Goal: Information Seeking & Learning: Find contact information

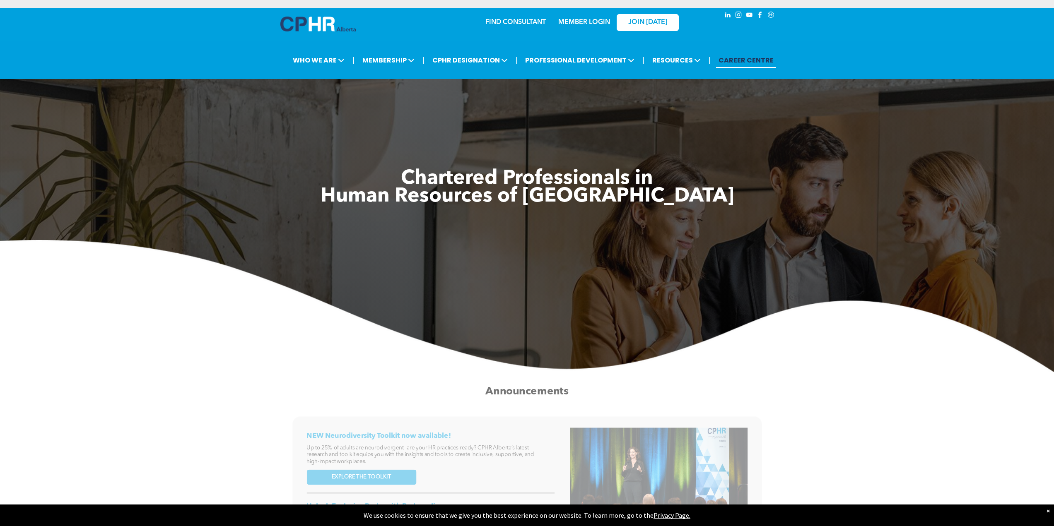
click at [512, 20] on link "FIND CONSULTANT" at bounding box center [515, 22] width 60 height 7
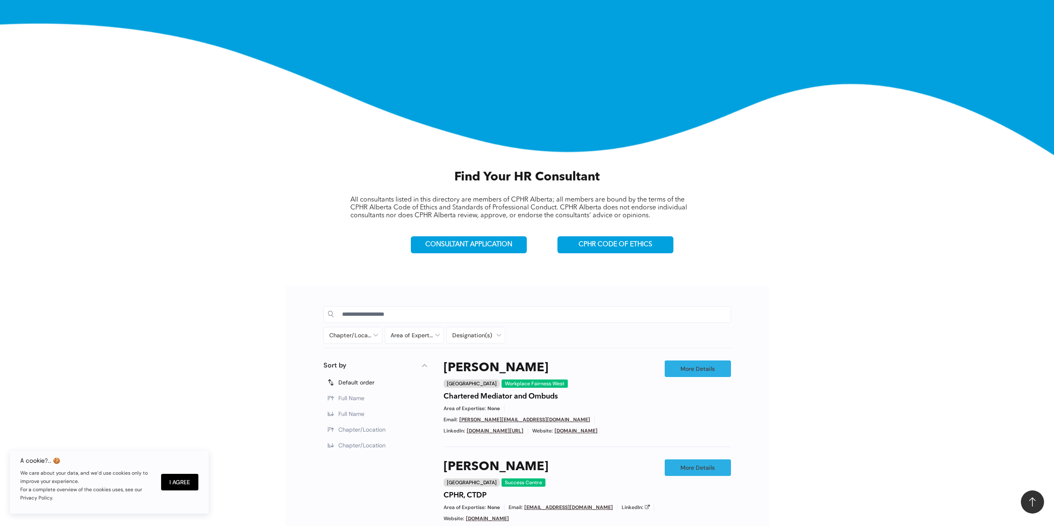
scroll to position [207, 0]
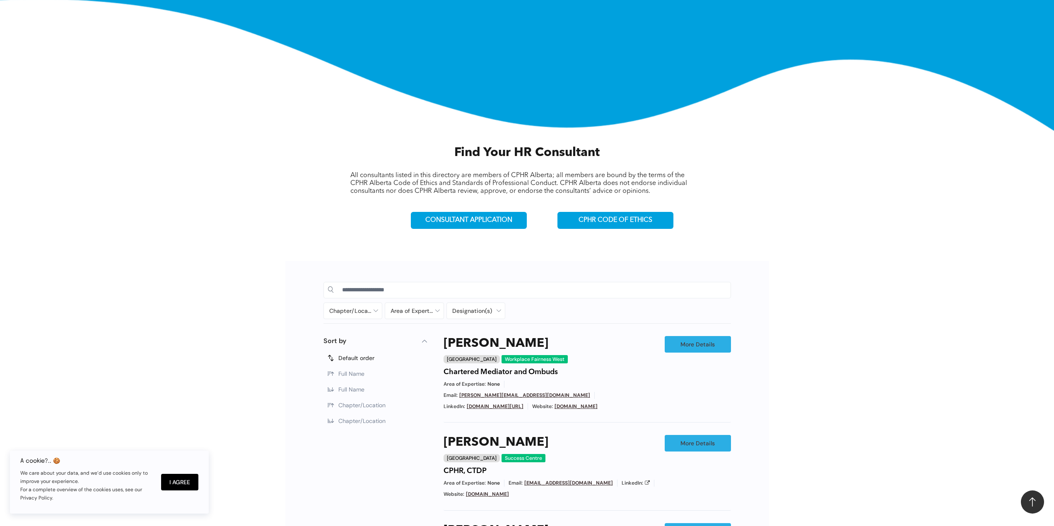
click at [541, 99] on img at bounding box center [527, 65] width 1054 height 132
click at [388, 289] on input at bounding box center [534, 290] width 384 height 12
click at [376, 308] on div at bounding box center [353, 311] width 58 height 16
click at [333, 331] on div at bounding box center [334, 331] width 6 height 6
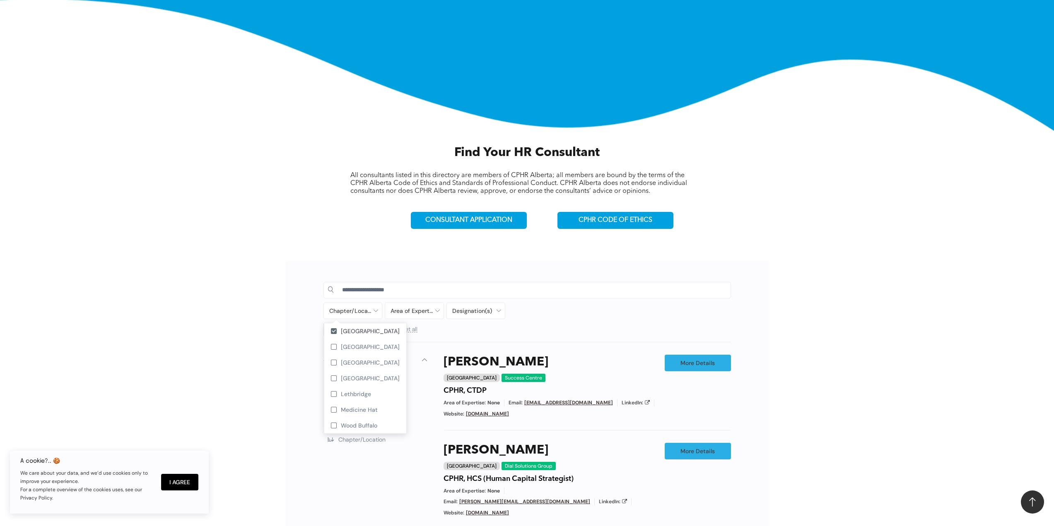
click at [403, 308] on div at bounding box center [414, 311] width 58 height 16
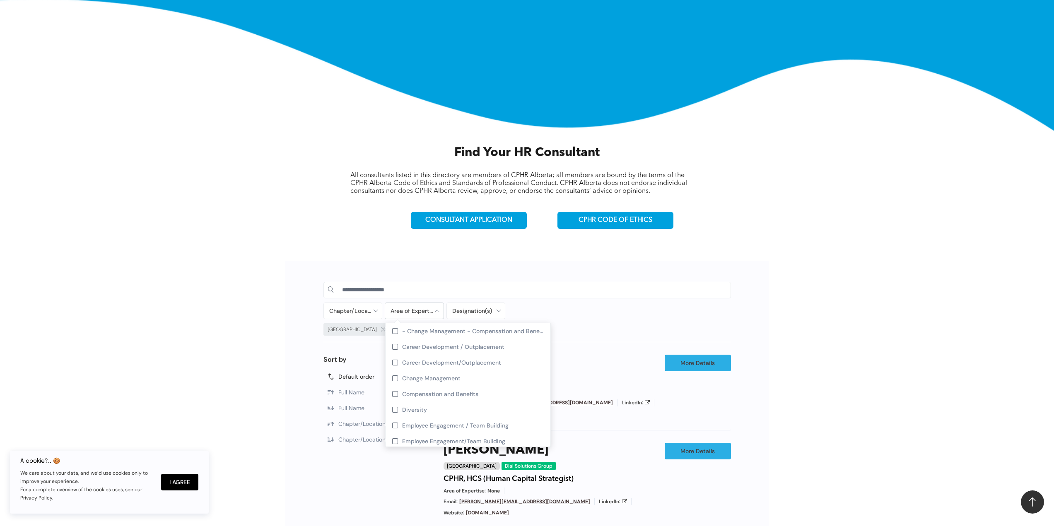
click at [441, 395] on span "Compensation and Benefits" at bounding box center [440, 393] width 76 height 7
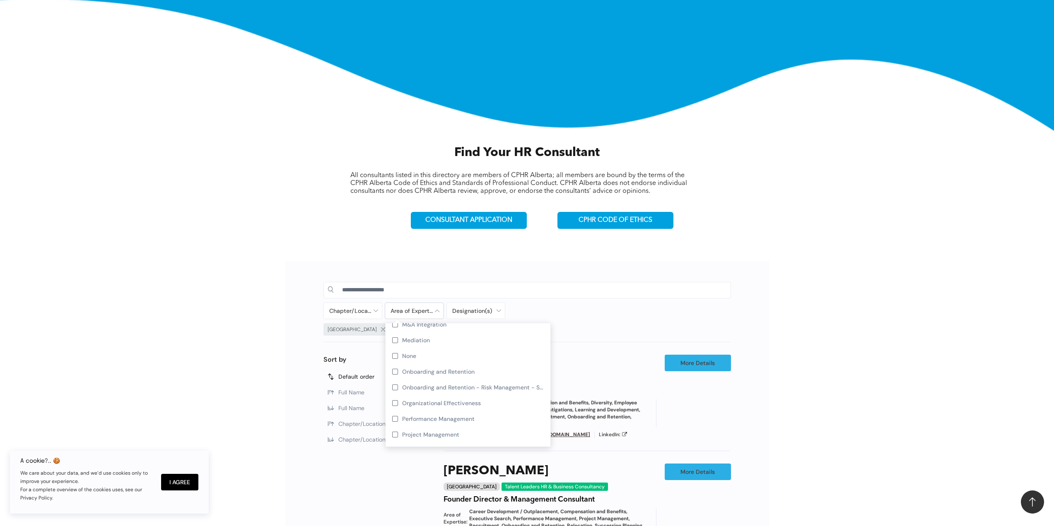
scroll to position [364, 0]
click at [428, 344] on span "Performance Management" at bounding box center [438, 344] width 72 height 7
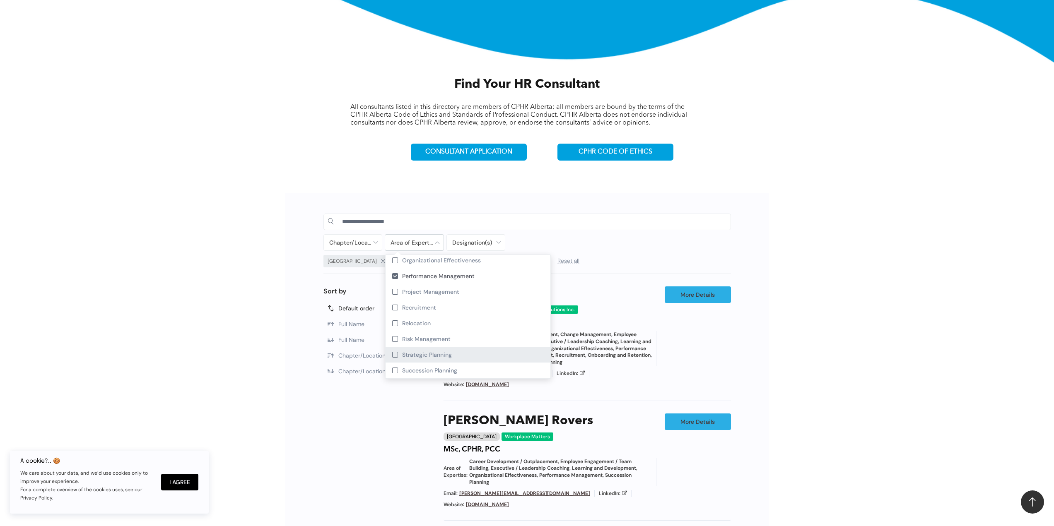
scroll to position [290, 0]
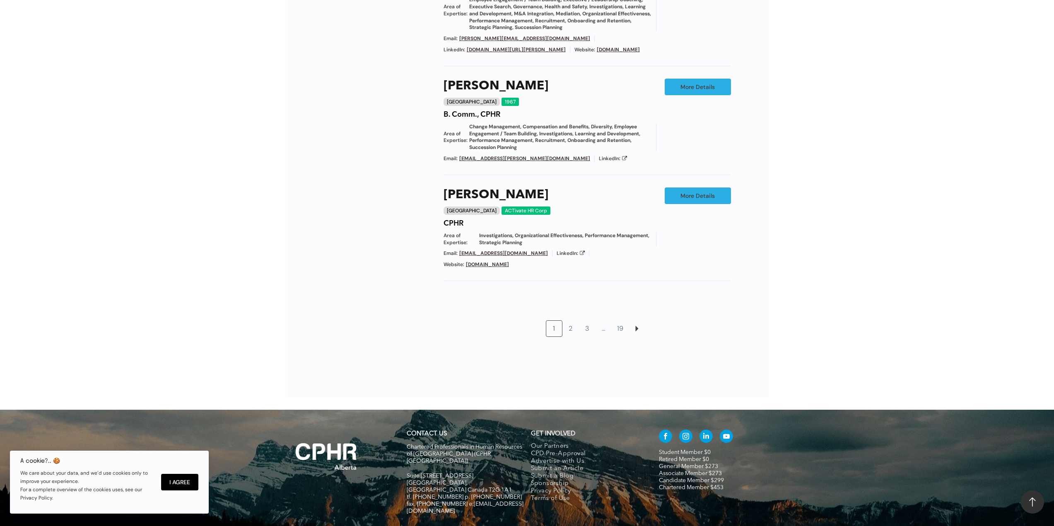
scroll to position [903, 0]
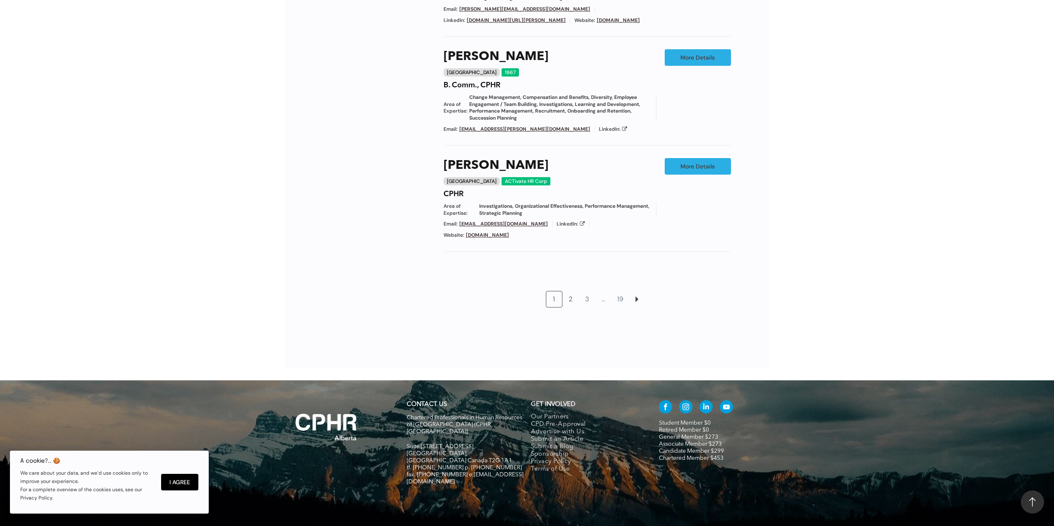
click at [573, 291] on link "2" at bounding box center [571, 299] width 16 height 16
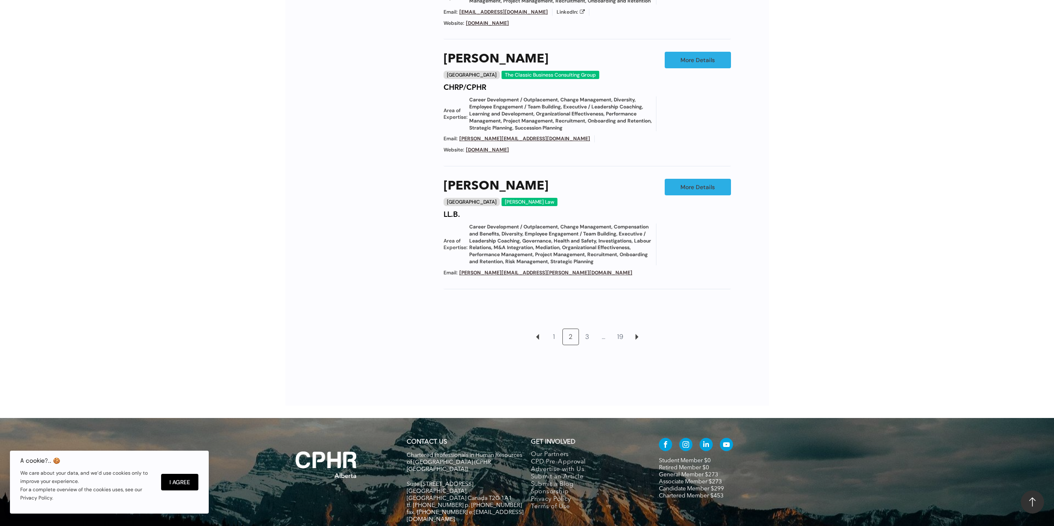
scroll to position [925, 0]
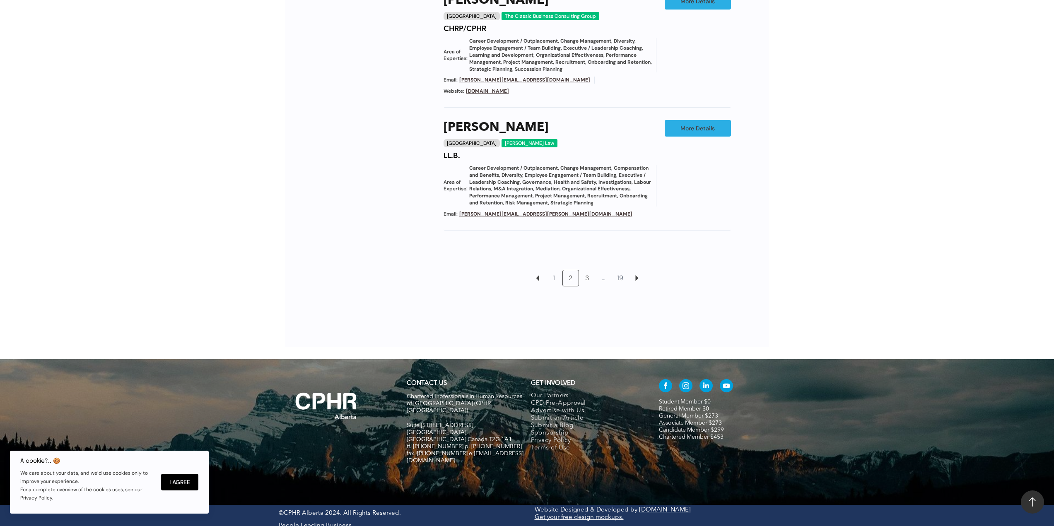
click at [588, 286] on link "3" at bounding box center [587, 278] width 16 height 16
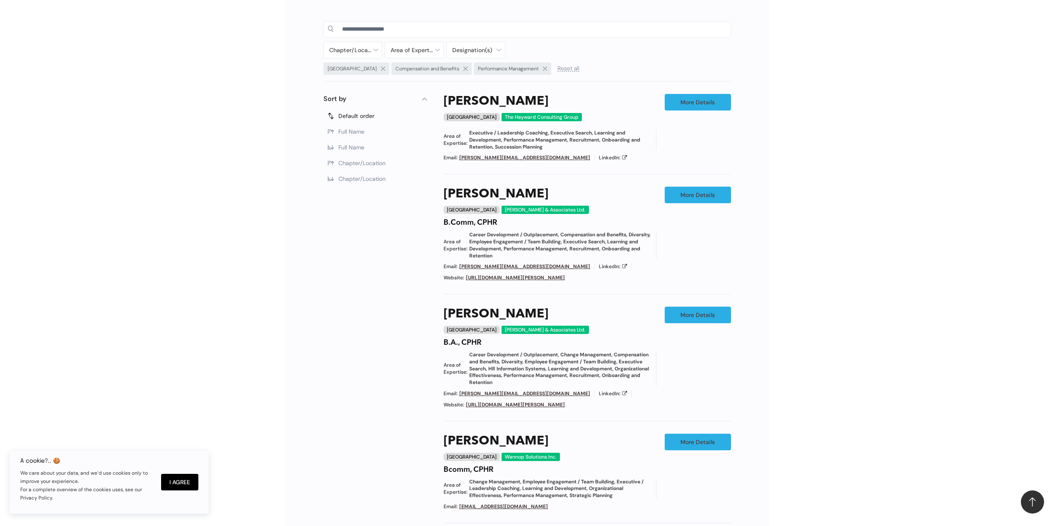
scroll to position [467, 0]
click at [494, 266] on link "[PERSON_NAME][EMAIL_ADDRESS][DOMAIN_NAME]" at bounding box center [524, 267] width 131 height 7
click at [281, 246] on div "Chapter/Location Calgary Central Alberta Edmonton Grande Prairie Lethbridge Med…" at bounding box center [527, 391] width 497 height 784
click at [485, 279] on link "[URL][DOMAIN_NAME][PERSON_NAME]" at bounding box center [515, 278] width 99 height 7
